Goal: Find contact information: Find contact information

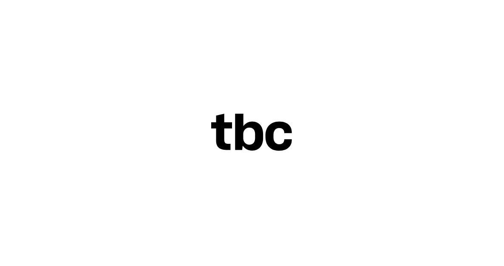
scroll to position [10, 0]
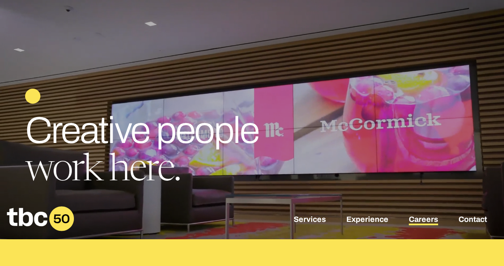
click at [424, 226] on link "Careers" at bounding box center [423, 220] width 29 height 10
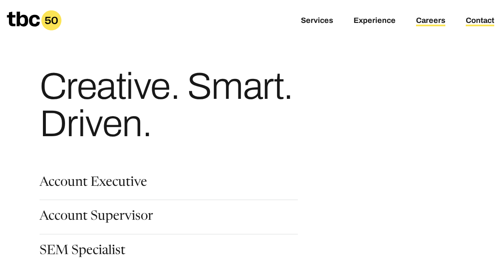
click at [472, 24] on link "Contact" at bounding box center [479, 21] width 28 height 10
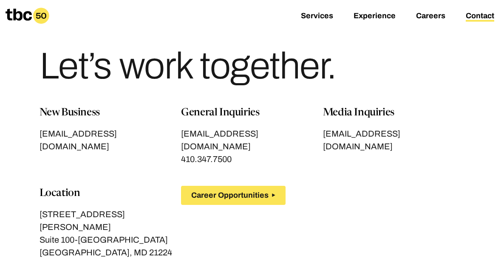
scroll to position [21, 0]
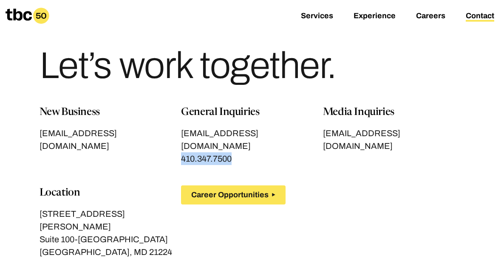
drag, startPoint x: 241, startPoint y: 147, endPoint x: 178, endPoint y: 148, distance: 63.3
click at [178, 148] on div "New Business [EMAIL_ADDRESS][DOMAIN_NAME] General Inquiries [EMAIL_ADDRESS][DOM…" at bounding box center [251, 192] width 425 height 174
copy span "410.347.7500"
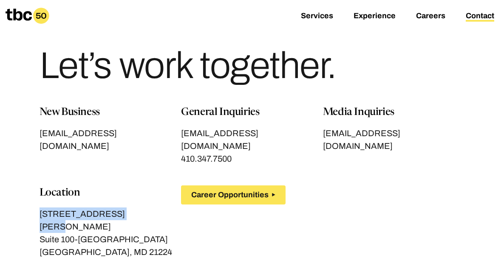
drag, startPoint x: 40, startPoint y: 200, endPoint x: 125, endPoint y: 205, distance: 85.1
click at [125, 208] on p "[STREET_ADDRESS][PERSON_NAME]" at bounding box center [110, 220] width 142 height 25
copy p "[STREET_ADDRESS][PERSON_NAME]"
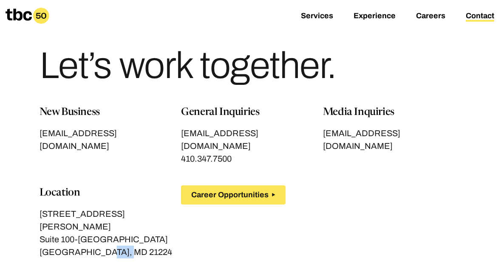
drag, startPoint x: 95, startPoint y: 228, endPoint x: 119, endPoint y: 226, distance: 24.7
click at [119, 246] on p "[GEOGRAPHIC_DATA], MD 21224" at bounding box center [110, 252] width 142 height 13
copy p "21224"
